Goal: Book appointment/travel/reservation

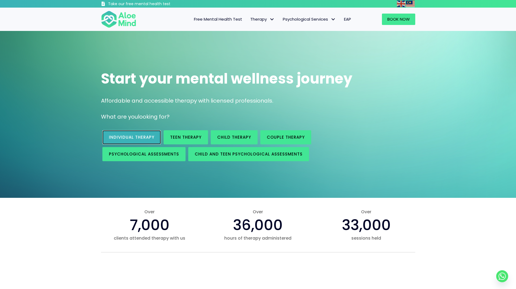
click at [133, 137] on span "Individual therapy" at bounding box center [132, 137] width 46 height 6
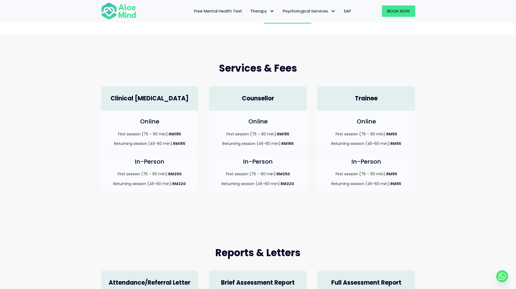
scroll to position [108, 0]
click at [266, 104] on div "Counsellor" at bounding box center [258, 98] width 98 height 25
click at [260, 92] on div "Counsellor" at bounding box center [258, 98] width 98 height 25
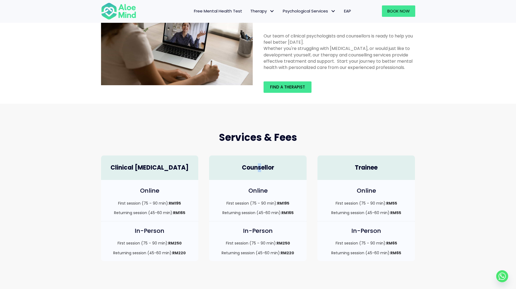
scroll to position [0, 0]
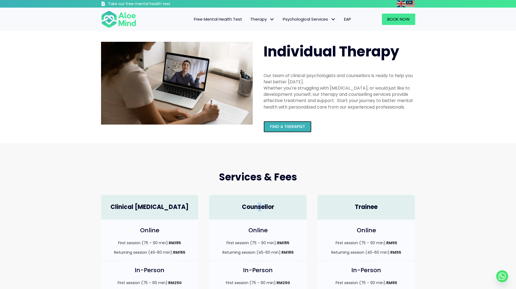
click at [291, 127] on span "Find a therapist" at bounding box center [287, 127] width 35 height 6
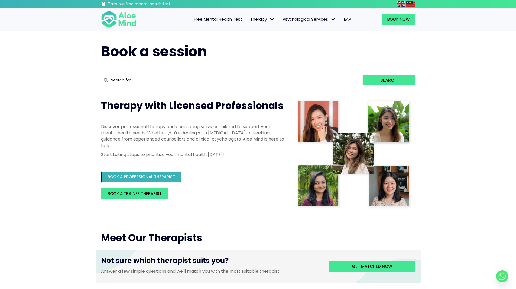
click at [152, 178] on span "BOOK A PROFESSIONAL THERAPIST" at bounding box center [141, 177] width 67 height 6
